Goal: Navigation & Orientation: Find specific page/section

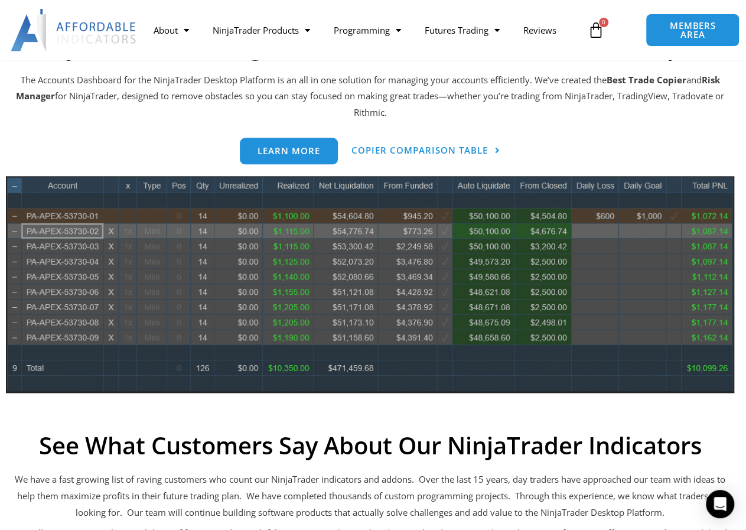
scroll to position [567, 0]
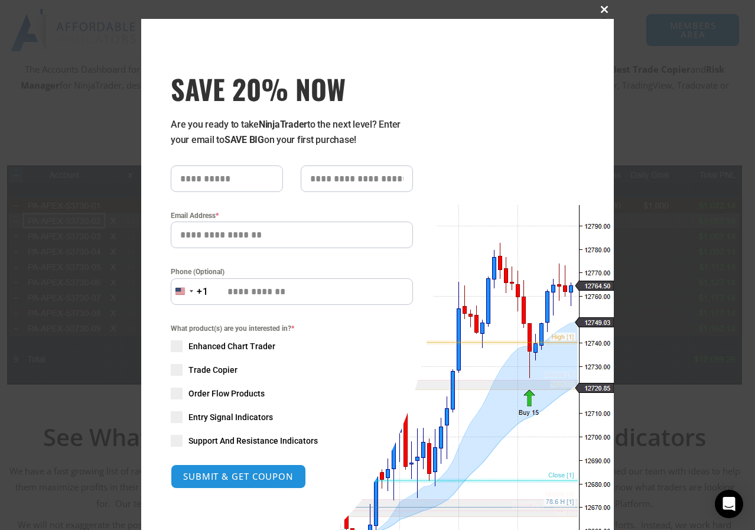
click at [600, 9] on span "SAVE 20% NOW popup" at bounding box center [604, 9] width 19 height 7
